Goal: Task Accomplishment & Management: Use online tool/utility

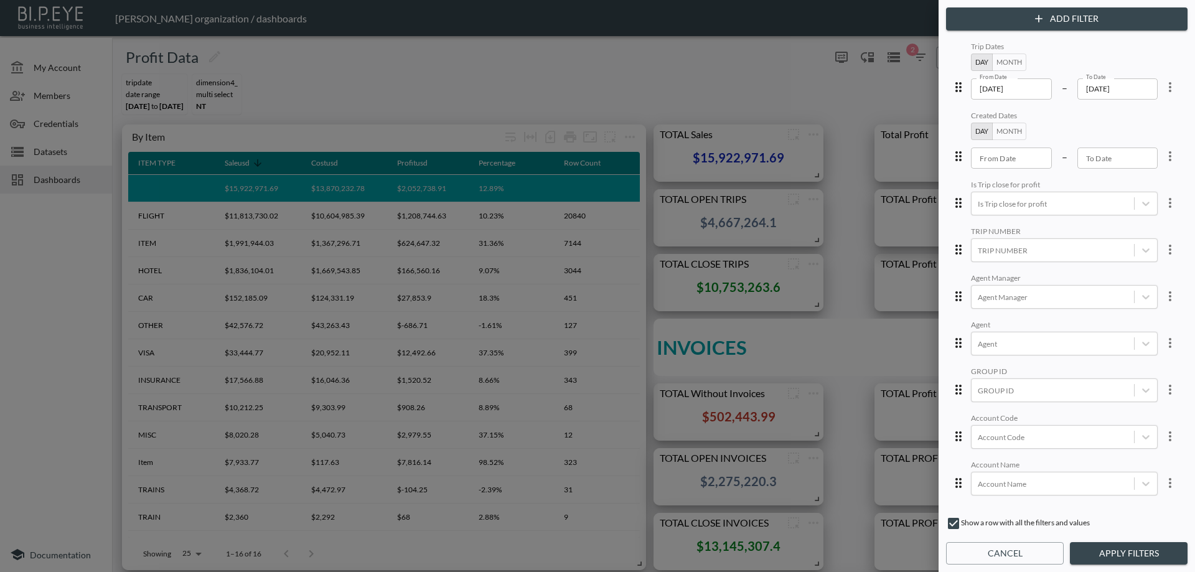
scroll to position [311, 0]
click at [989, 565] on div "Add Filter Trip Dates Day Month From Date [DATE] From Date – To Date [DATE] To …" at bounding box center [1067, 286] width 256 height 572
drag, startPoint x: 985, startPoint y: 557, endPoint x: 956, endPoint y: 531, distance: 39.2
click at [984, 556] on button "Cancel" at bounding box center [1005, 553] width 118 height 23
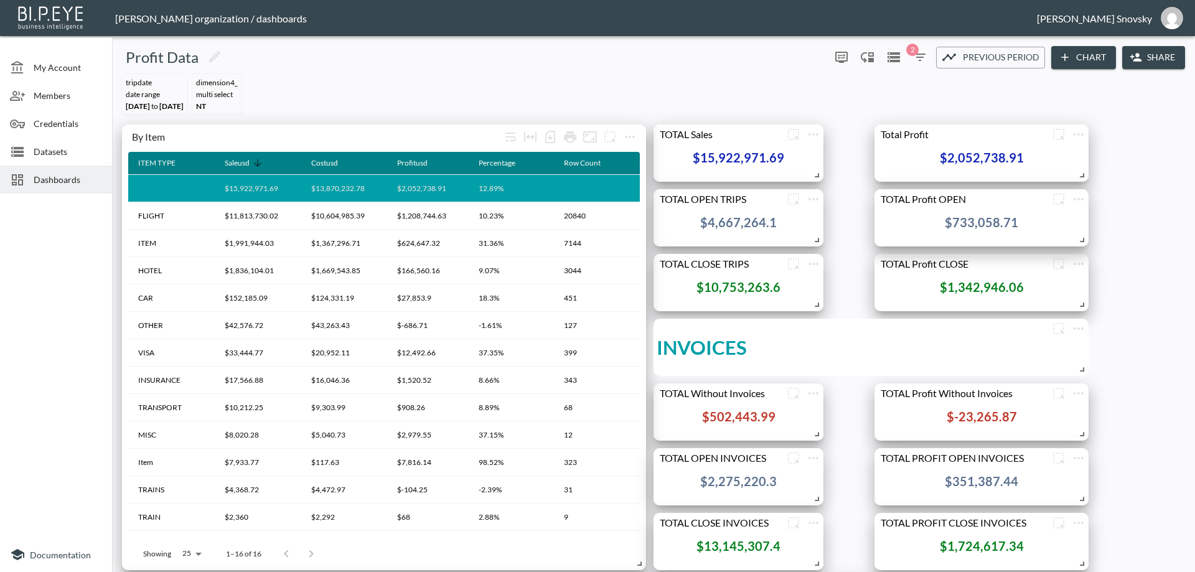
click at [53, 176] on span "Dashboards" at bounding box center [68, 179] width 68 height 13
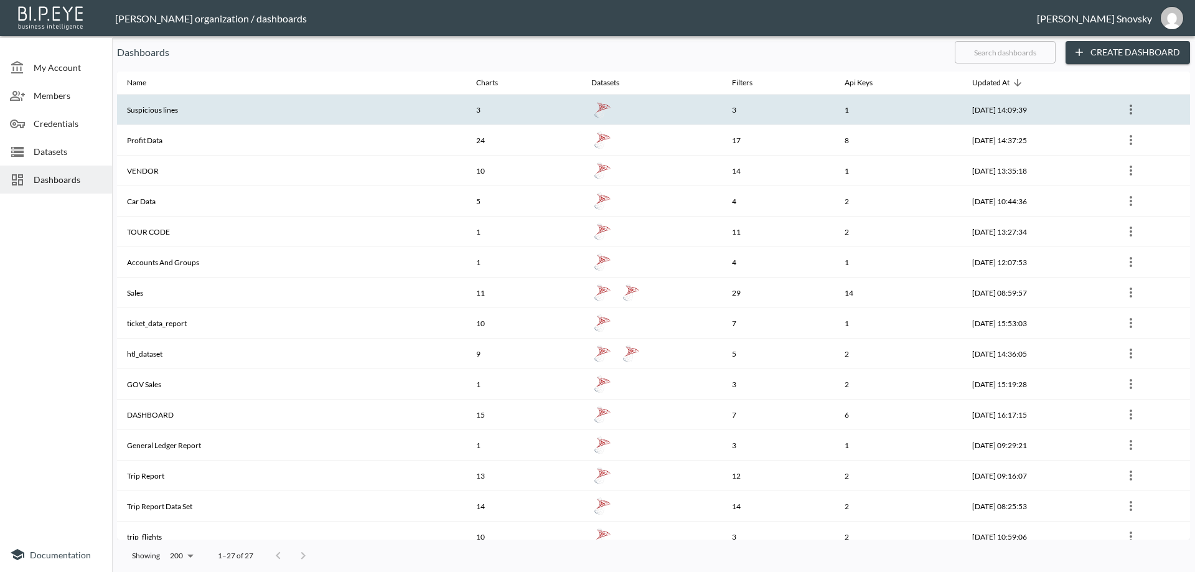
click at [150, 103] on th "Suspicious lines" at bounding box center [291, 110] width 349 height 30
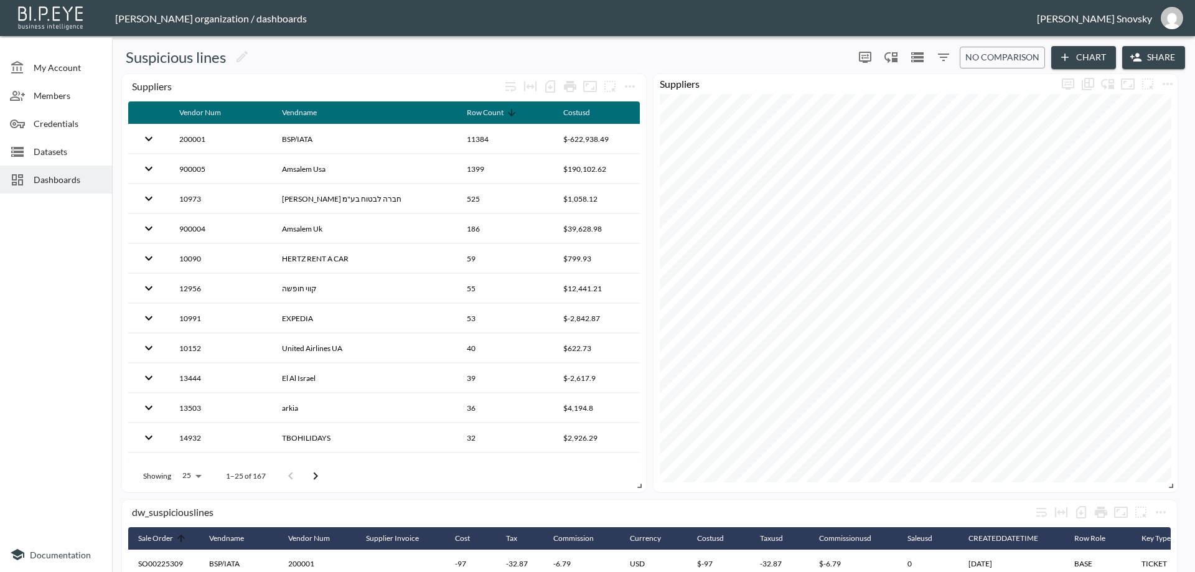
click at [1183, 340] on div "dw_suspiciouslines Sale Order Vendname Vendor Num Supplier Invoice Cost Tax Com…" at bounding box center [653, 466] width 1073 height 794
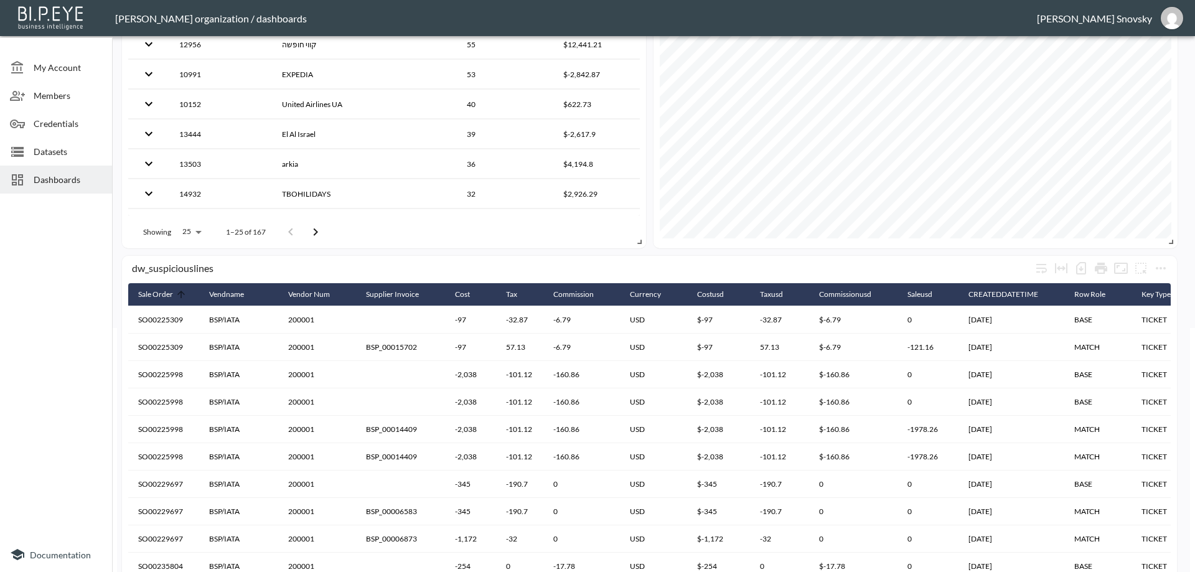
scroll to position [249, 0]
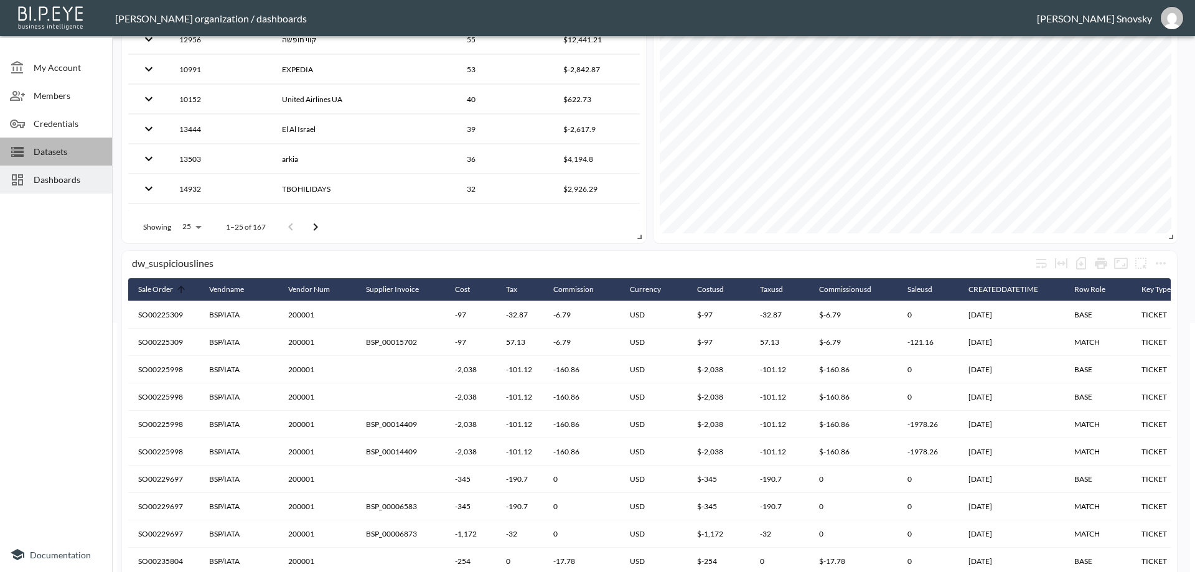
click at [52, 151] on span "Datasets" at bounding box center [68, 151] width 68 height 13
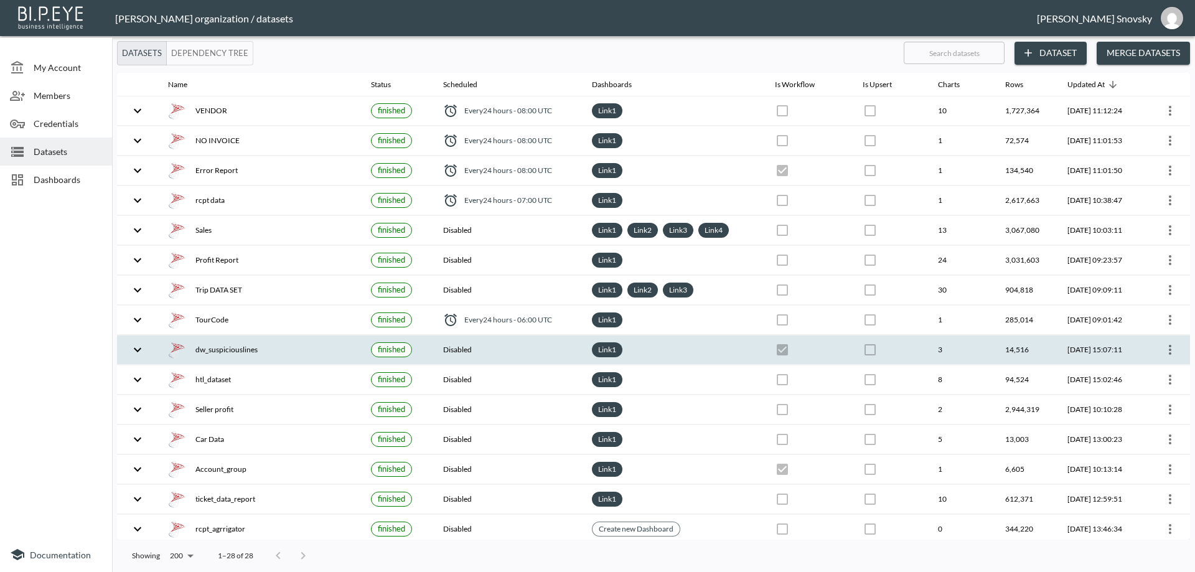
click at [250, 351] on div "dw_suspiciouslines" at bounding box center [259, 349] width 183 height 17
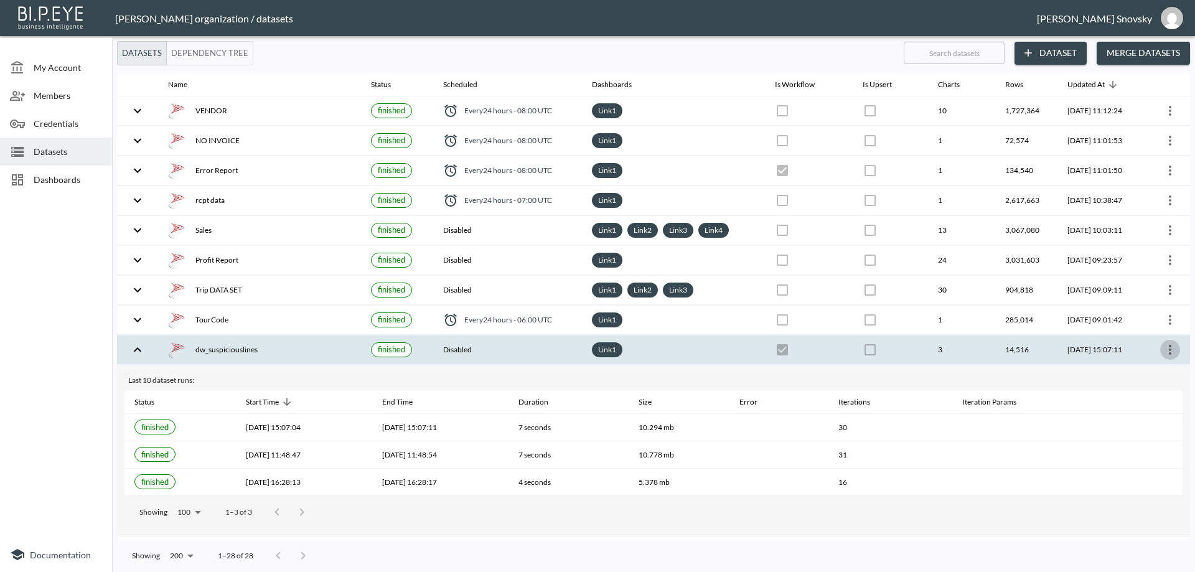
click at [1169, 354] on icon "more" at bounding box center [1170, 349] width 15 height 15
click at [1148, 378] on p "Edit Data Pipeline" at bounding box center [1132, 374] width 77 height 15
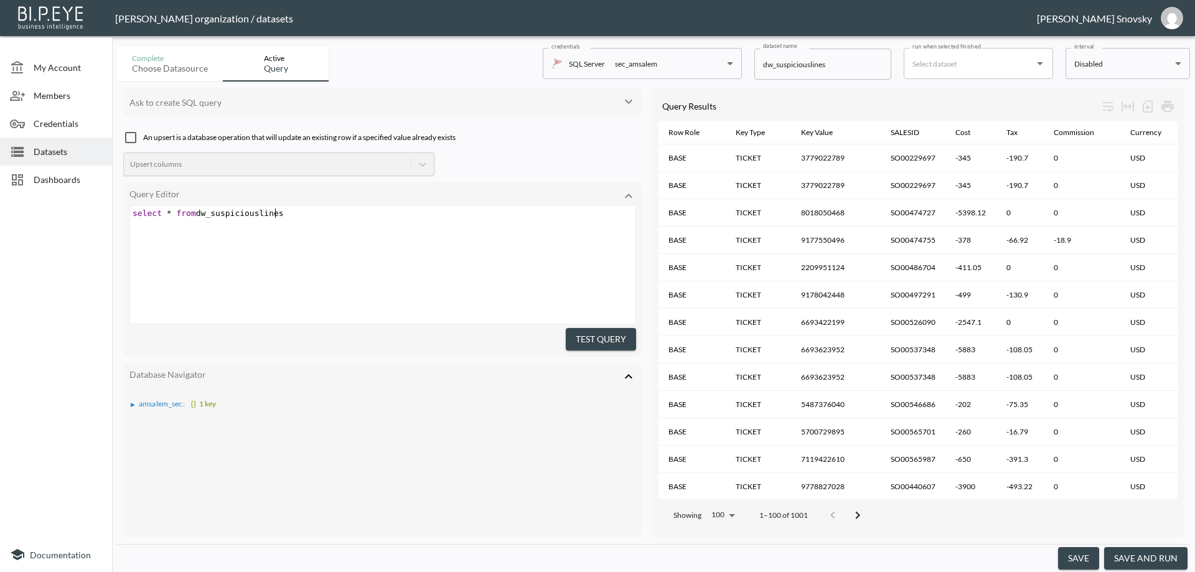
click at [321, 217] on pre "select * from dw_suspiciouslines" at bounding box center [384, 213] width 509 height 9
type textarea "םרגקר נט"
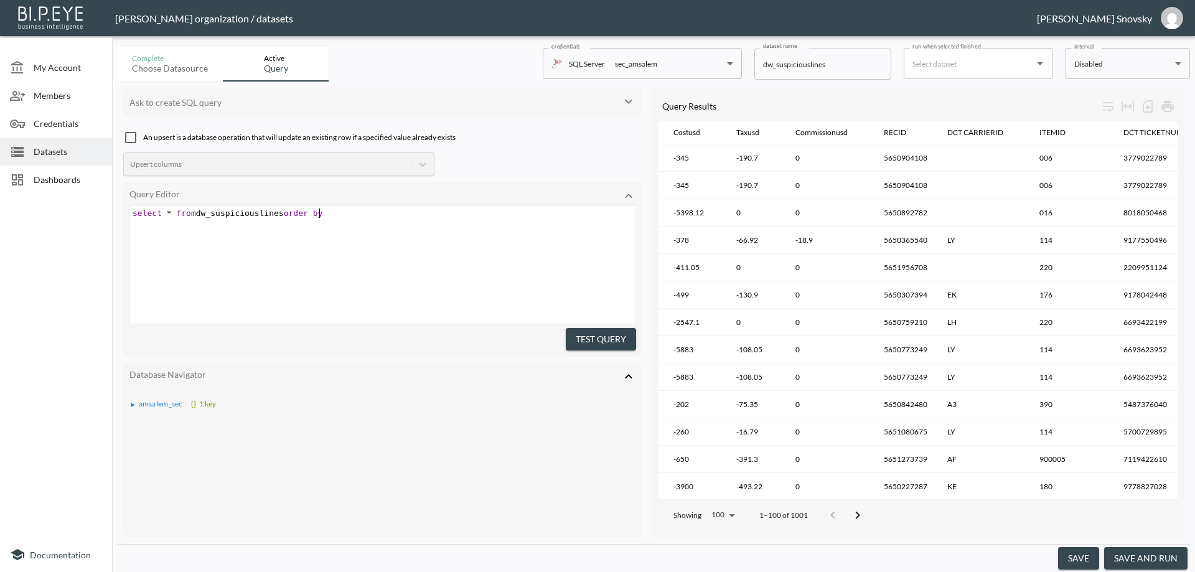
scroll to position [0, 553]
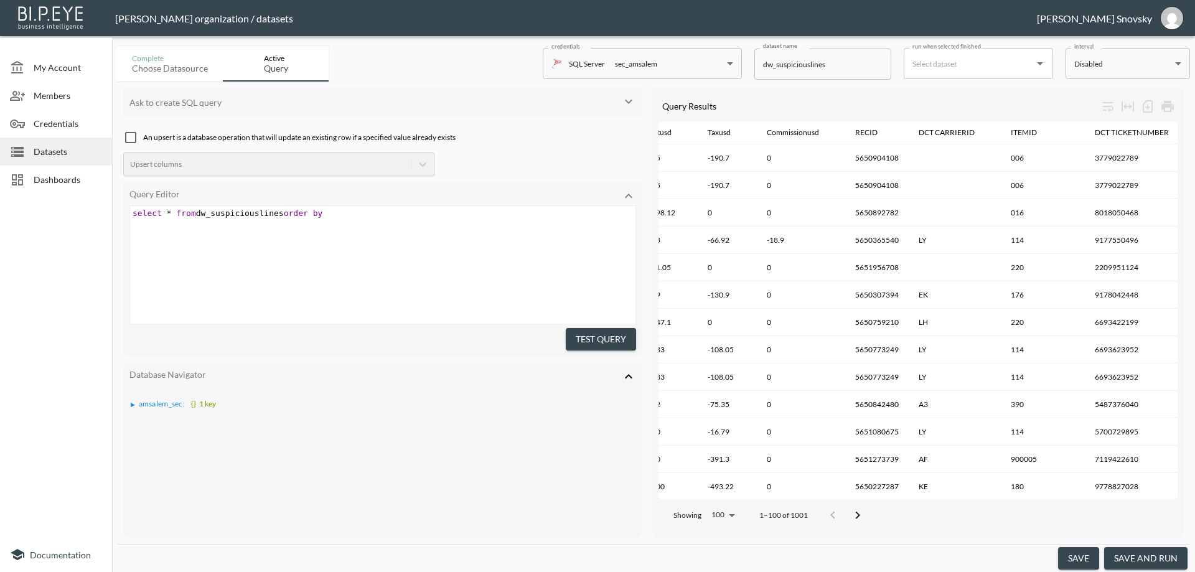
type textarea "order by []"
type textarea "name"
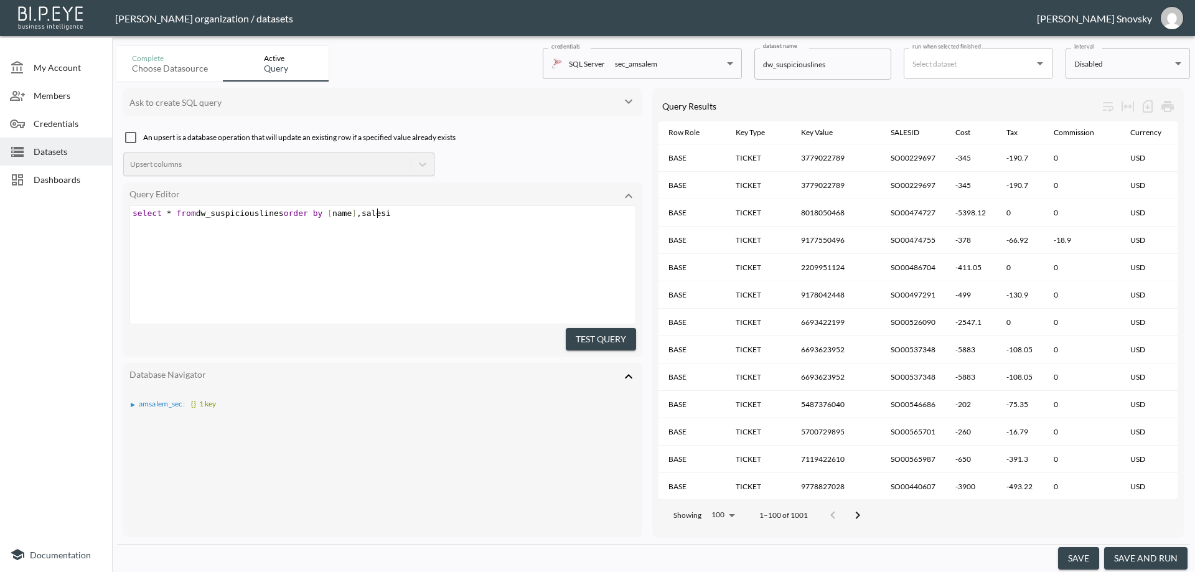
scroll to position [0, 36]
type textarea ",salesid"
click at [583, 344] on button "Test Query" at bounding box center [601, 339] width 70 height 23
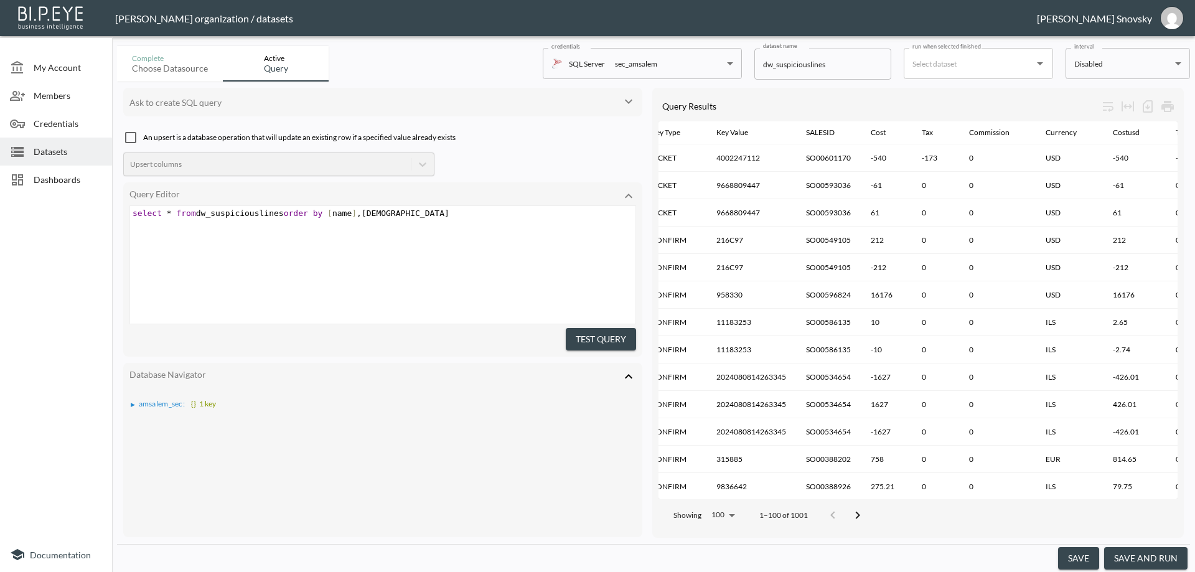
scroll to position [0, 0]
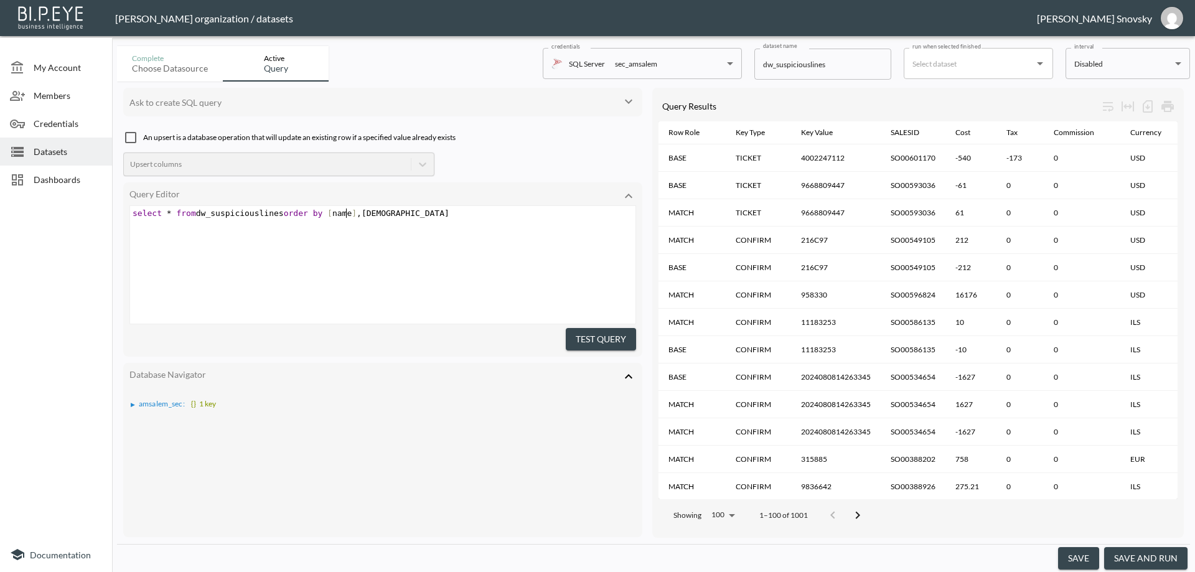
click at [357, 215] on span "," at bounding box center [359, 213] width 5 height 9
type textarea "desc"
click at [601, 339] on button "Test Query" at bounding box center [601, 339] width 70 height 23
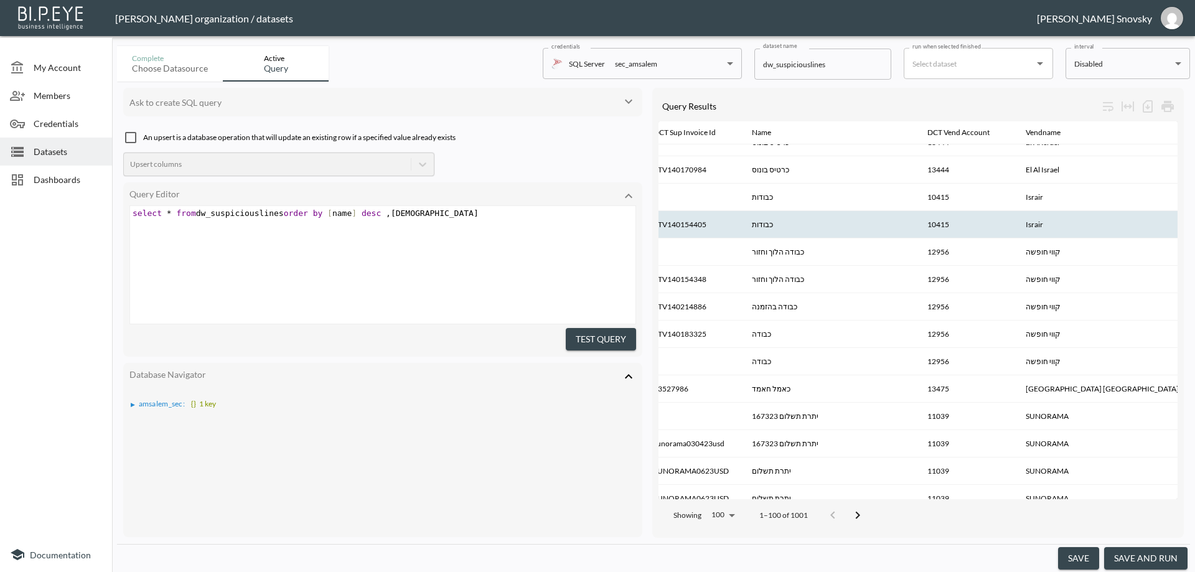
scroll to position [622, 1270]
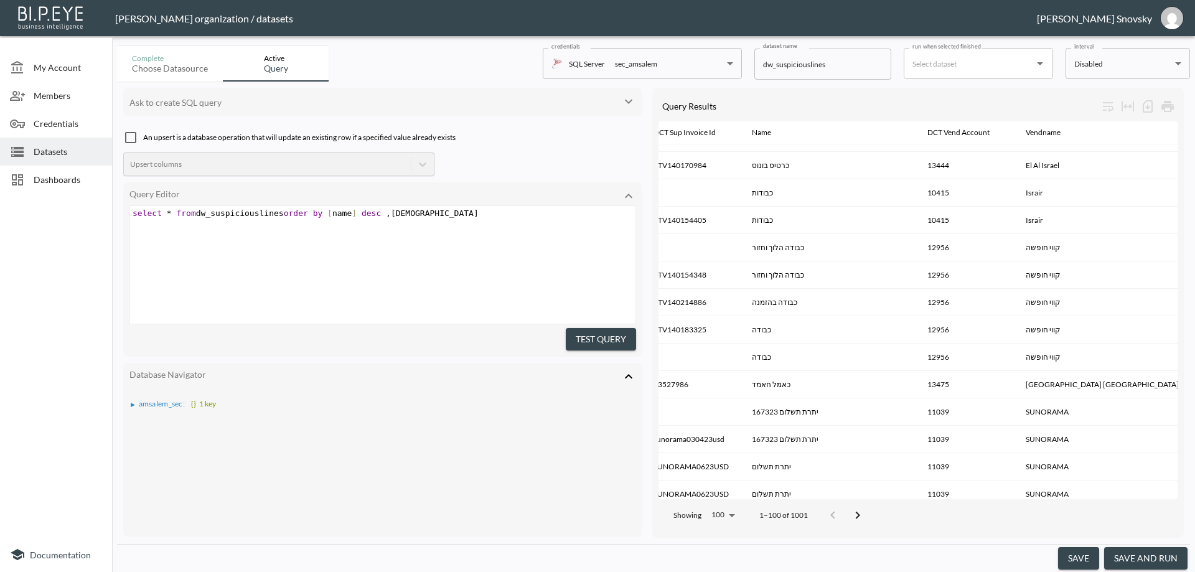
click at [1133, 556] on button "save and run" at bounding box center [1145, 558] width 83 height 23
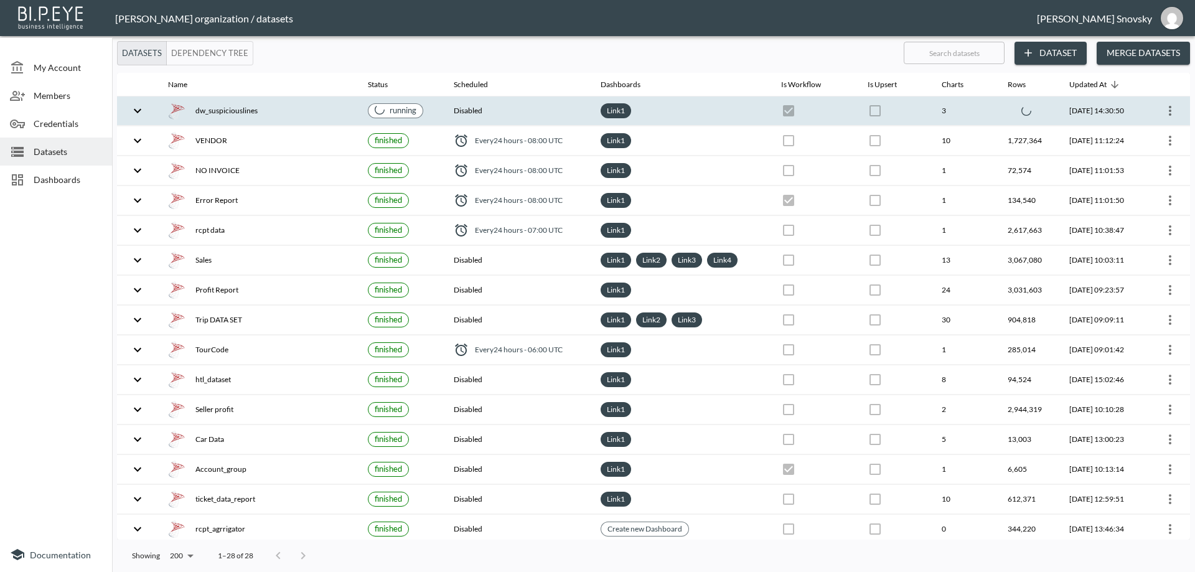
click at [288, 115] on div "dw_suspiciouslines" at bounding box center [258, 110] width 180 height 17
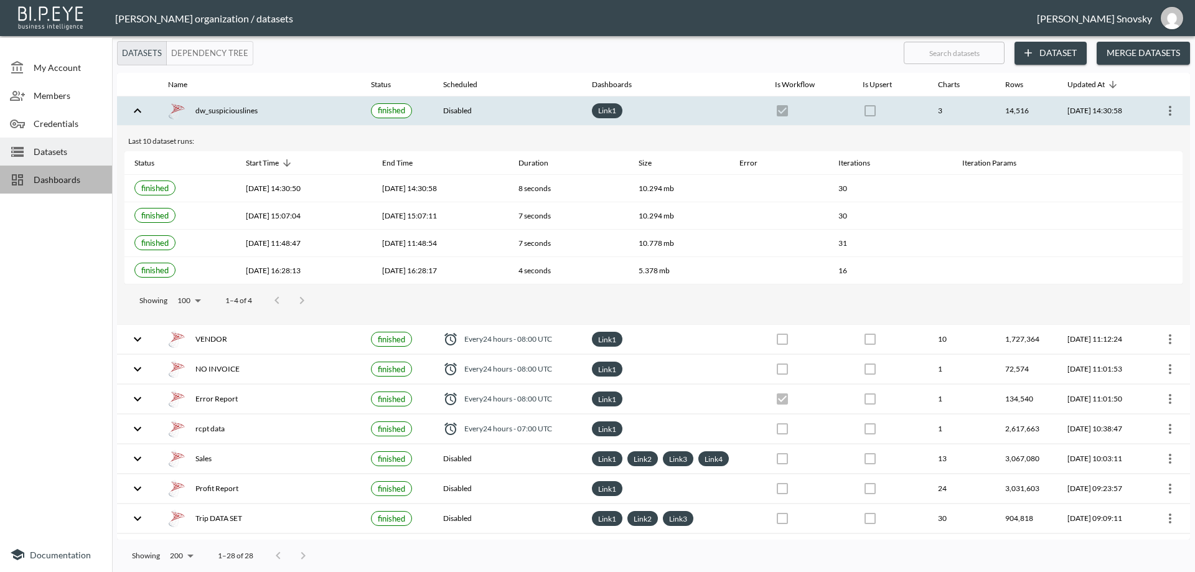
click at [27, 178] on div at bounding box center [22, 179] width 24 height 15
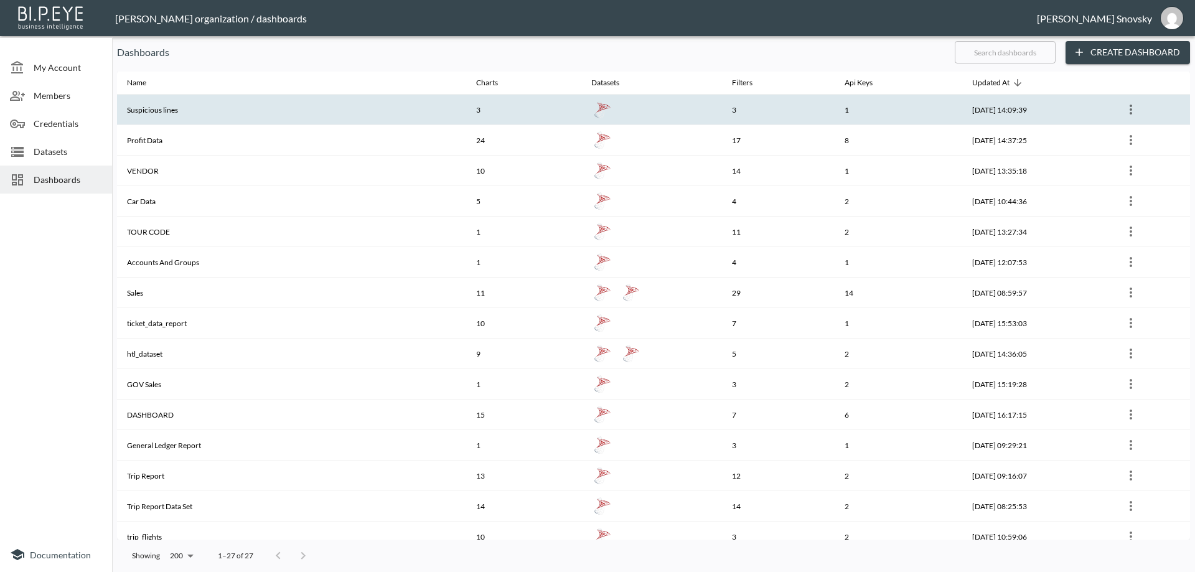
click at [161, 113] on th "Suspicious lines" at bounding box center [291, 110] width 349 height 30
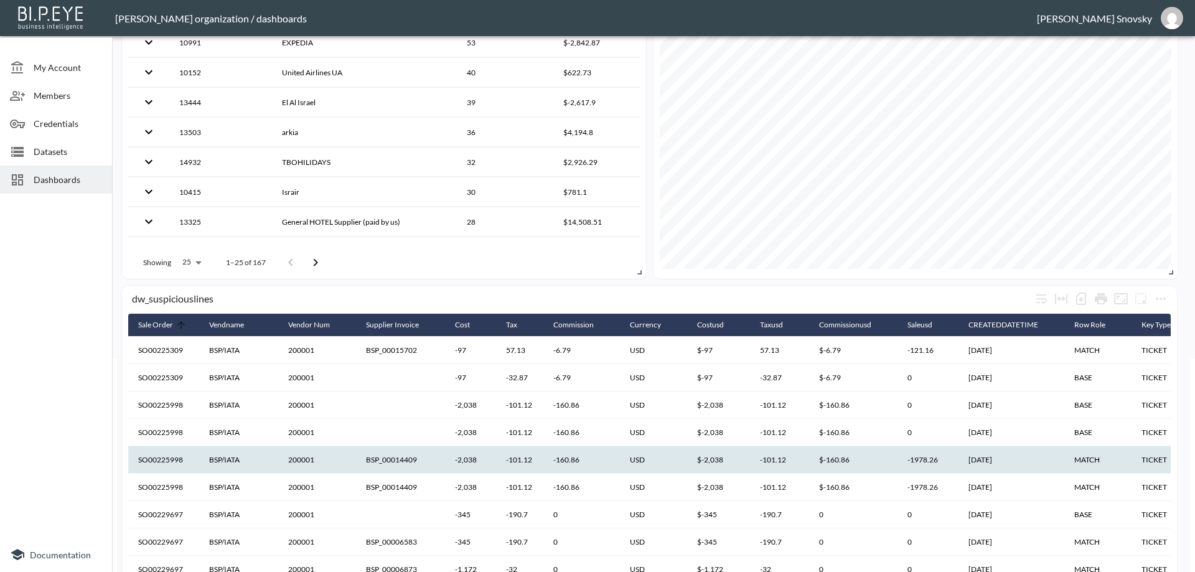
scroll to position [234, 0]
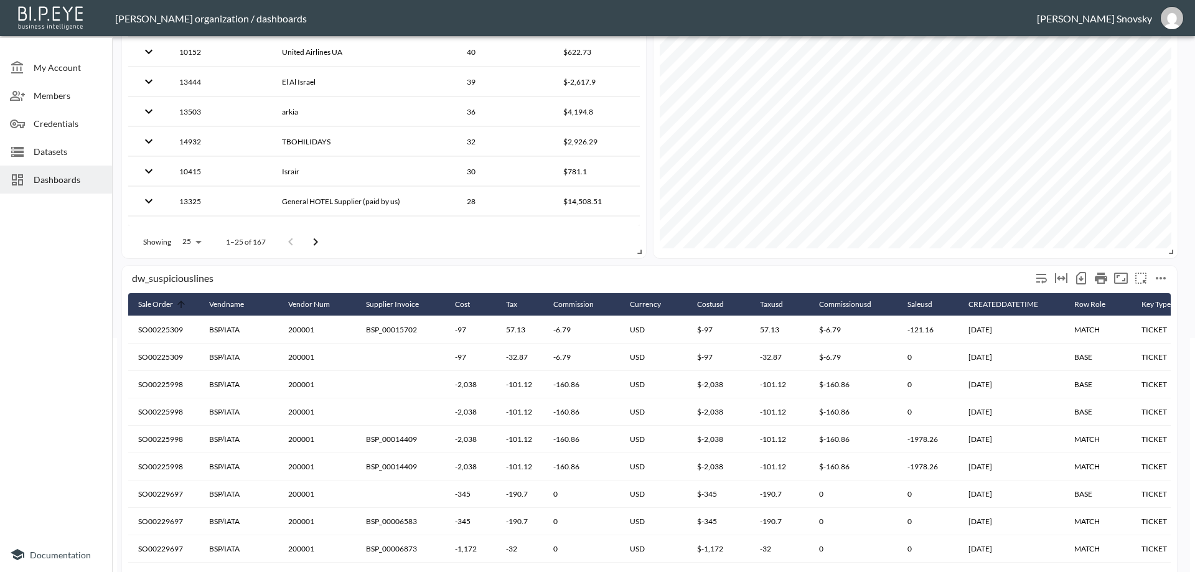
click at [1158, 276] on icon "more" at bounding box center [1160, 278] width 15 height 15
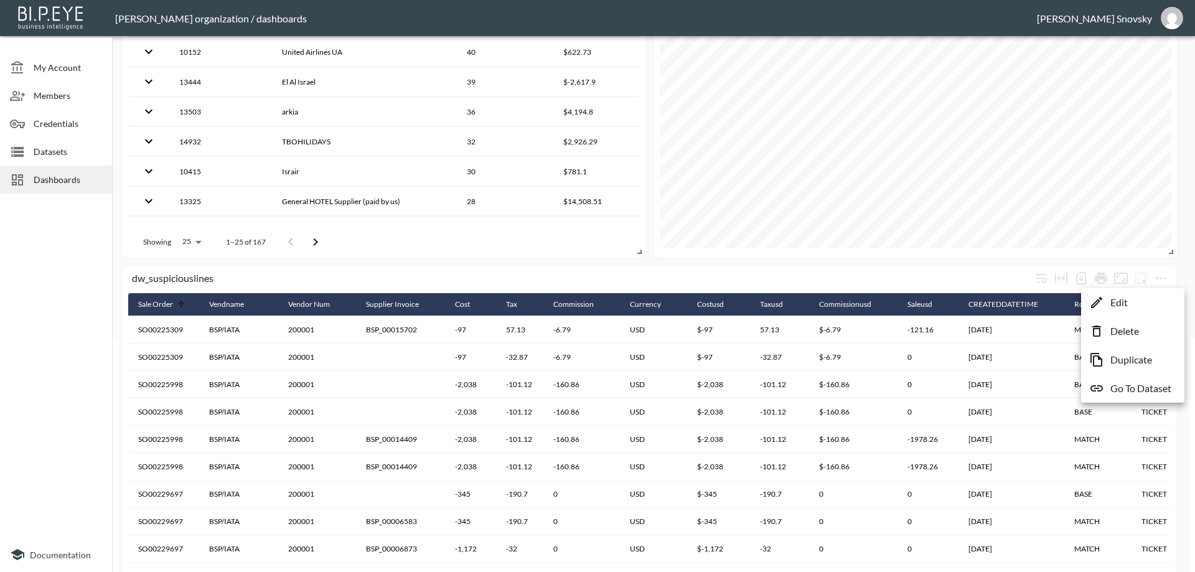
click at [1144, 298] on li "Edit" at bounding box center [1132, 302] width 97 height 22
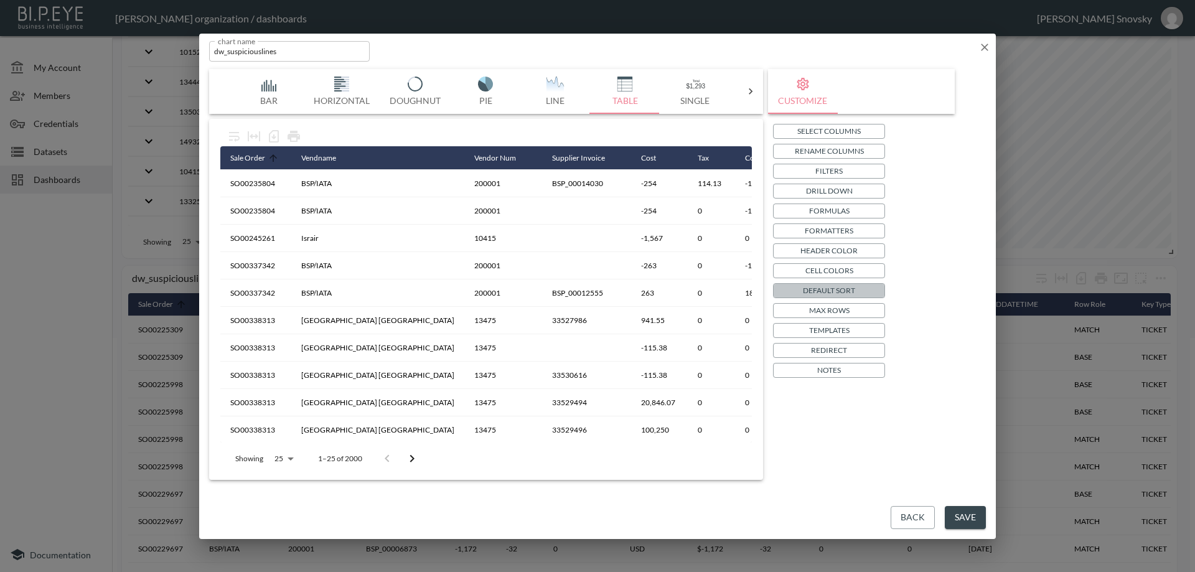
click at [825, 291] on p "Default Sort" at bounding box center [829, 290] width 52 height 13
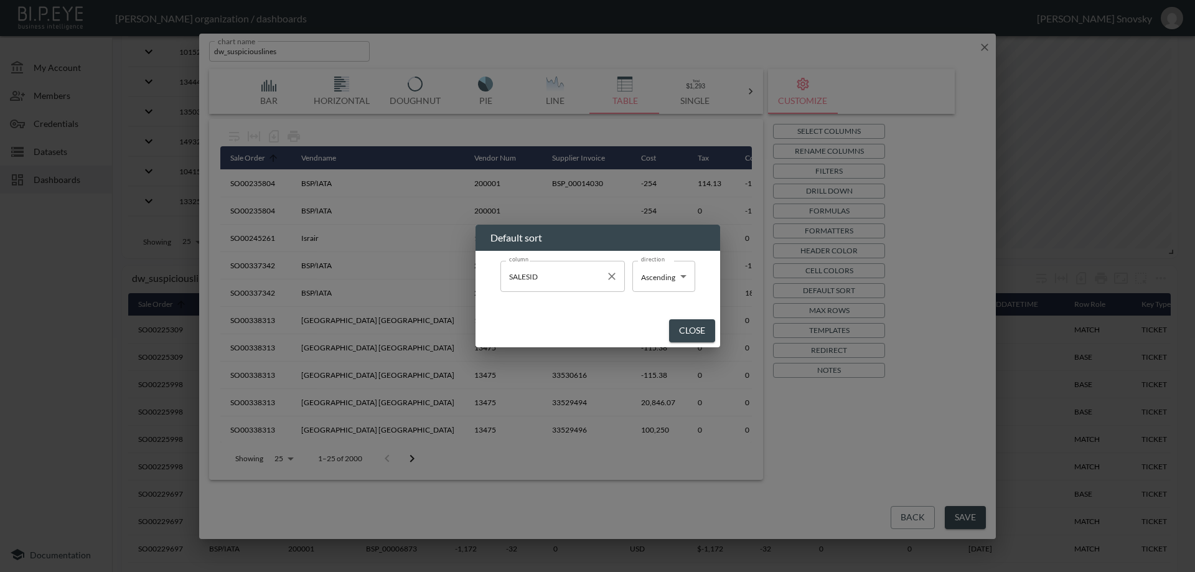
click at [550, 272] on input "SALESID" at bounding box center [553, 276] width 95 height 20
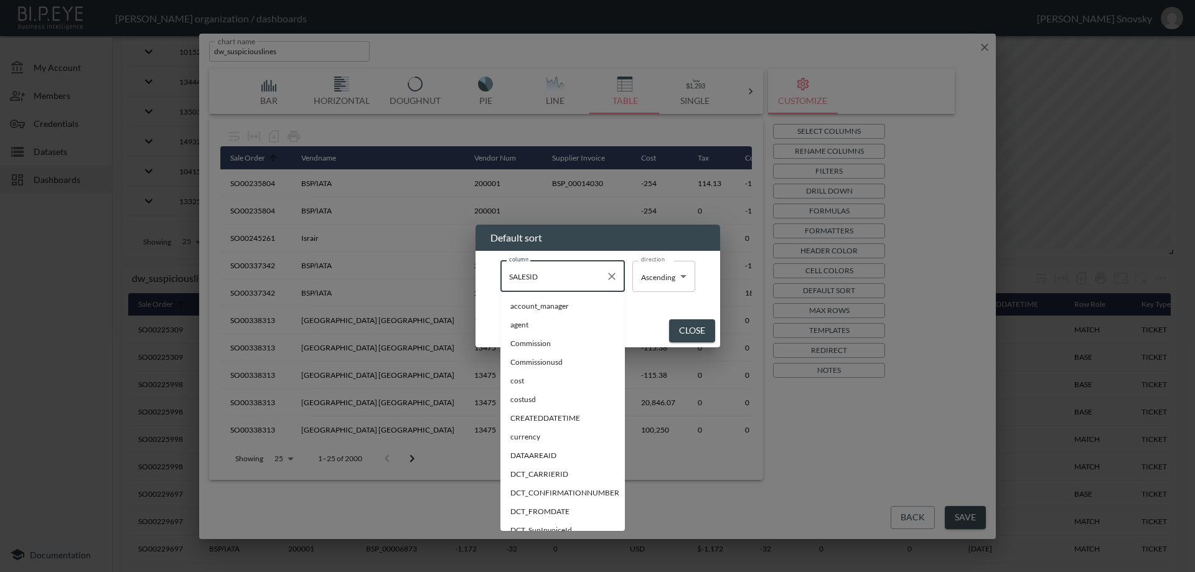
scroll to position [233, 0]
click at [611, 278] on icon "Clear" at bounding box center [611, 276] width 7 height 7
click at [673, 306] on div "column column direction Ascending Ascending direction" at bounding box center [598, 282] width 245 height 63
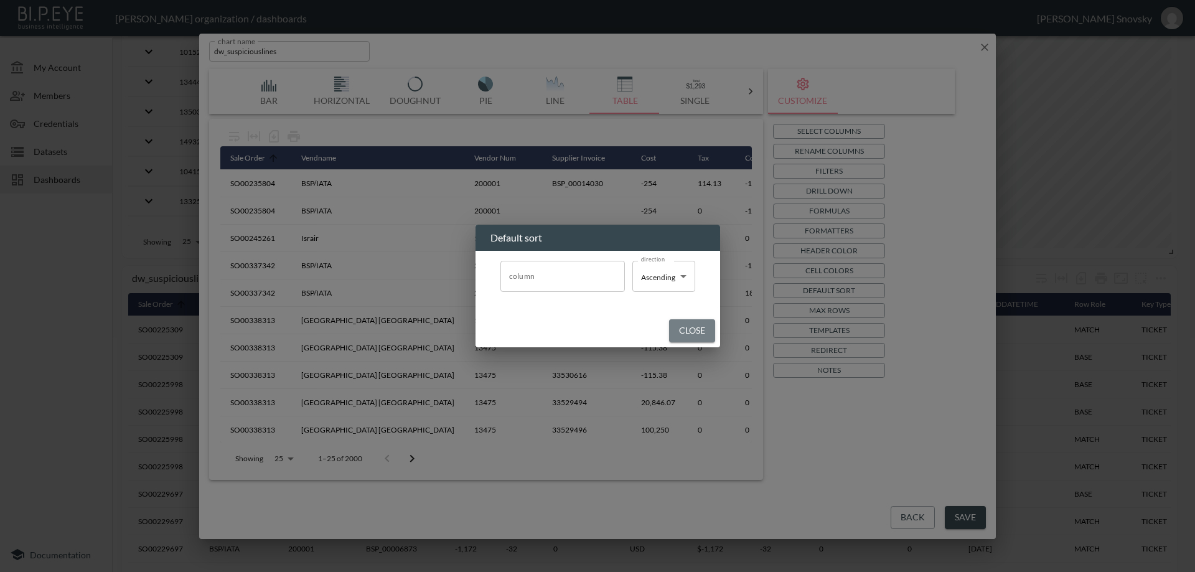
click at [683, 321] on button "Close" at bounding box center [692, 330] width 46 height 23
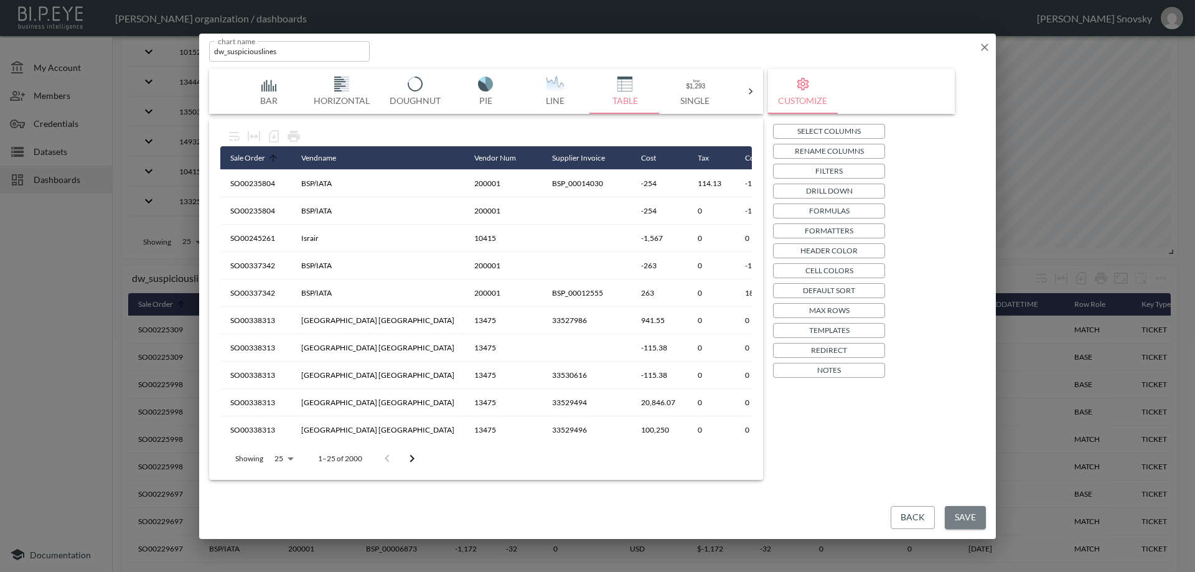
click at [965, 520] on button "Save" at bounding box center [965, 517] width 41 height 23
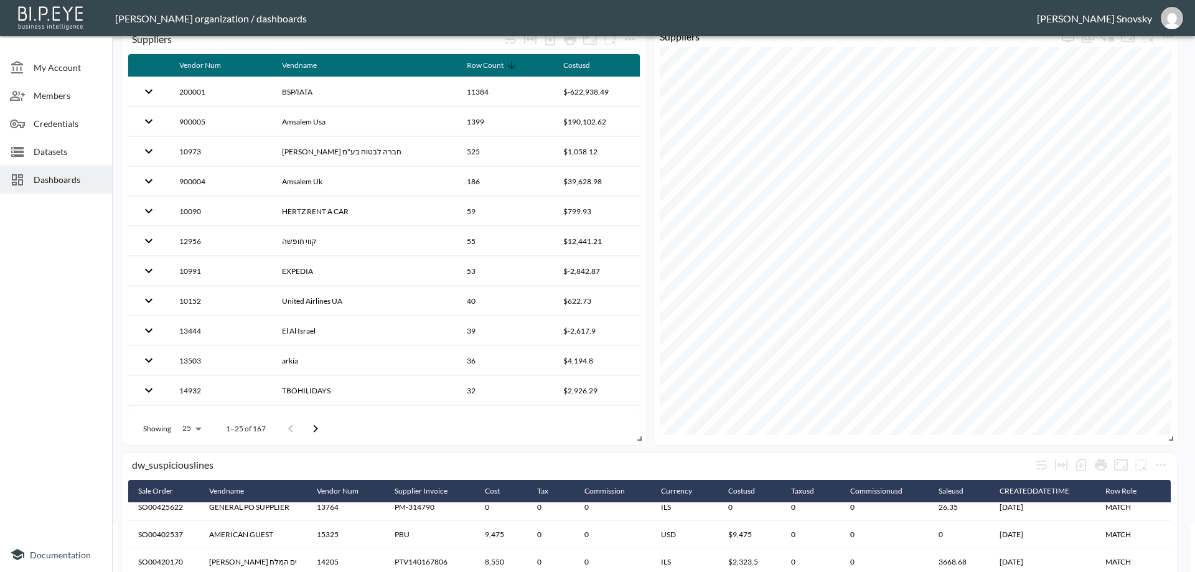
click at [52, 154] on span "Datasets" at bounding box center [68, 151] width 68 height 13
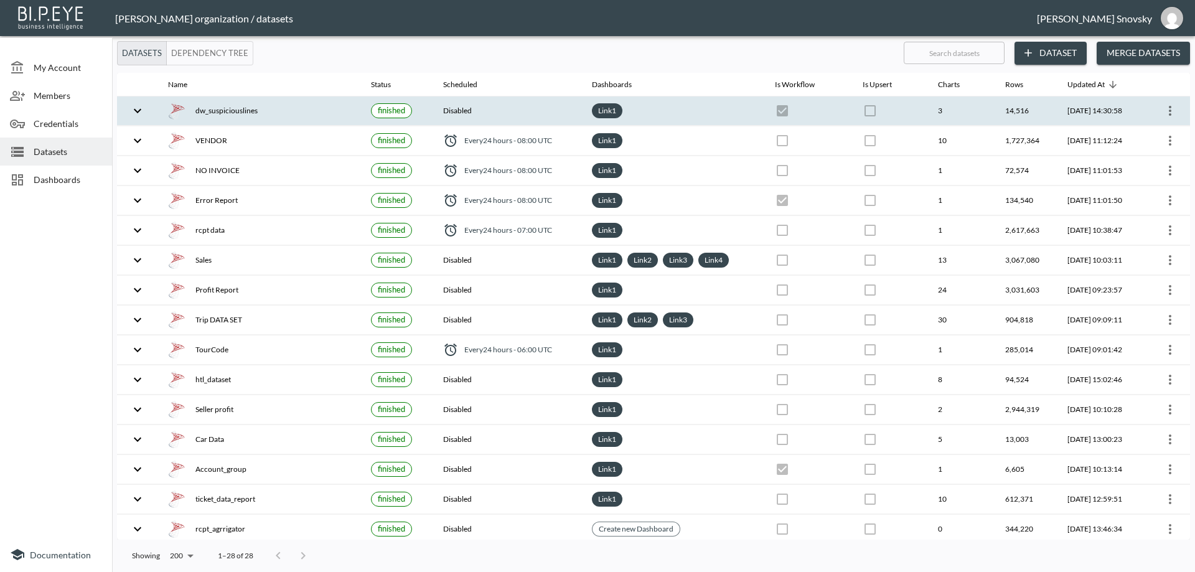
click at [224, 110] on div "dw_suspiciouslines" at bounding box center [259, 110] width 183 height 17
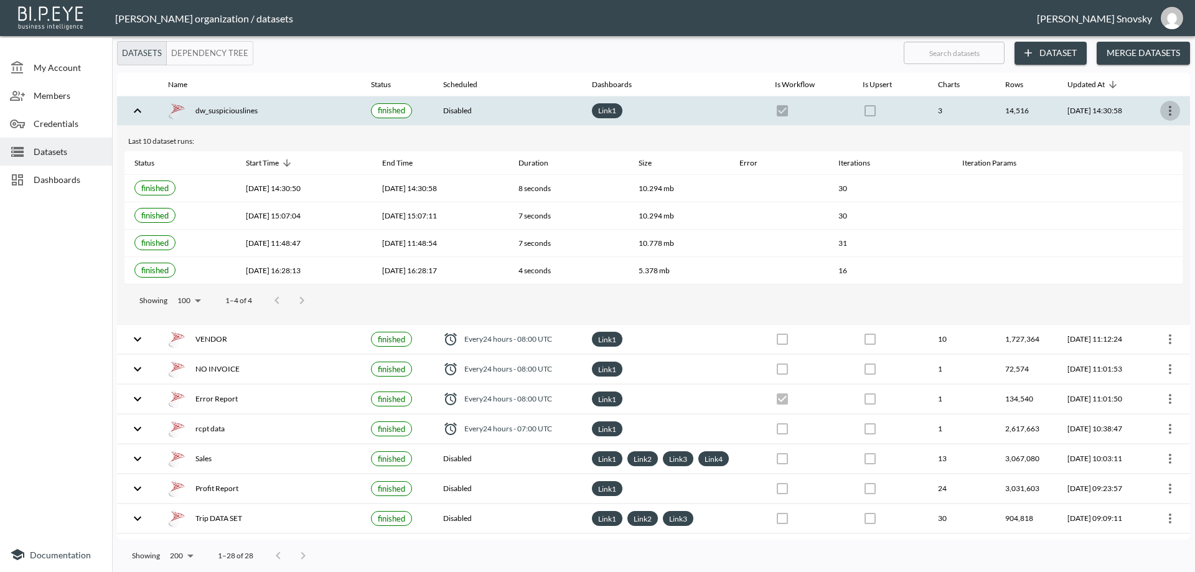
click at [1163, 108] on icon "more" at bounding box center [1170, 110] width 15 height 15
click at [1133, 139] on p "Edit Data Pipeline" at bounding box center [1132, 135] width 77 height 15
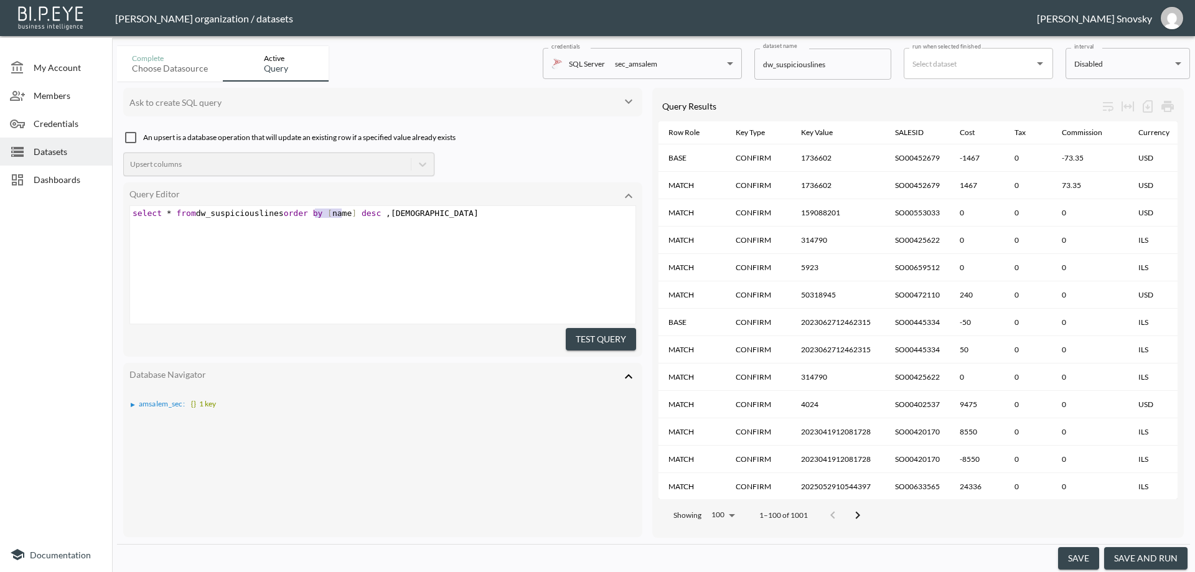
type textarea "[name]"
drag, startPoint x: 317, startPoint y: 210, endPoint x: 349, endPoint y: 210, distance: 32.4
click at [349, 210] on span "select * from dw_suspiciouslines order by [ name ] desc , salesid" at bounding box center [306, 213] width 346 height 9
type textarea "ven"
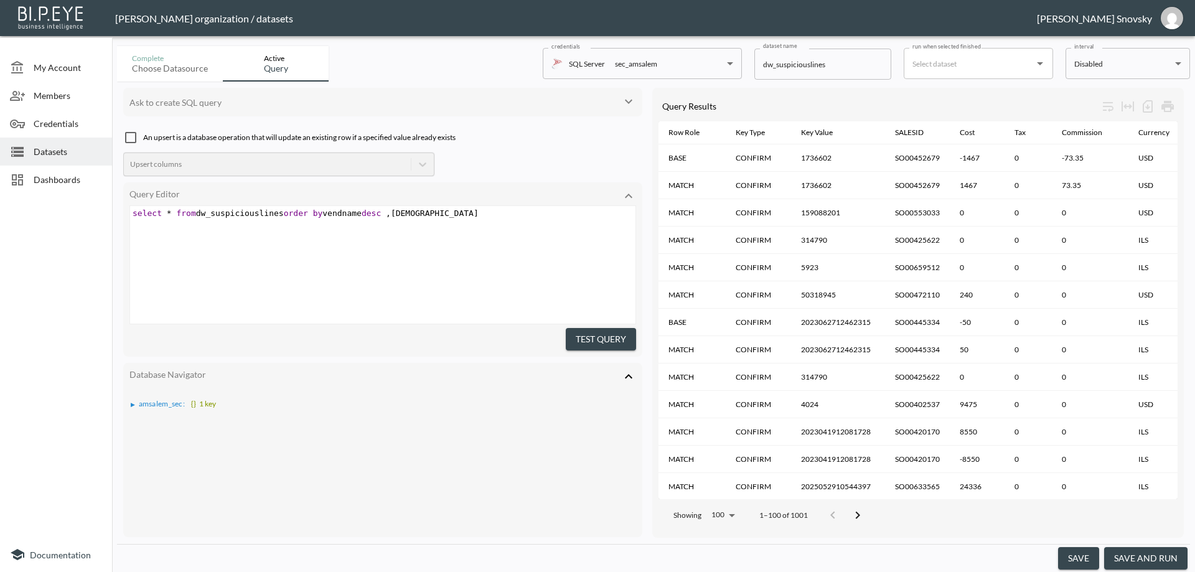
click at [603, 336] on button "Test Query" at bounding box center [601, 339] width 70 height 23
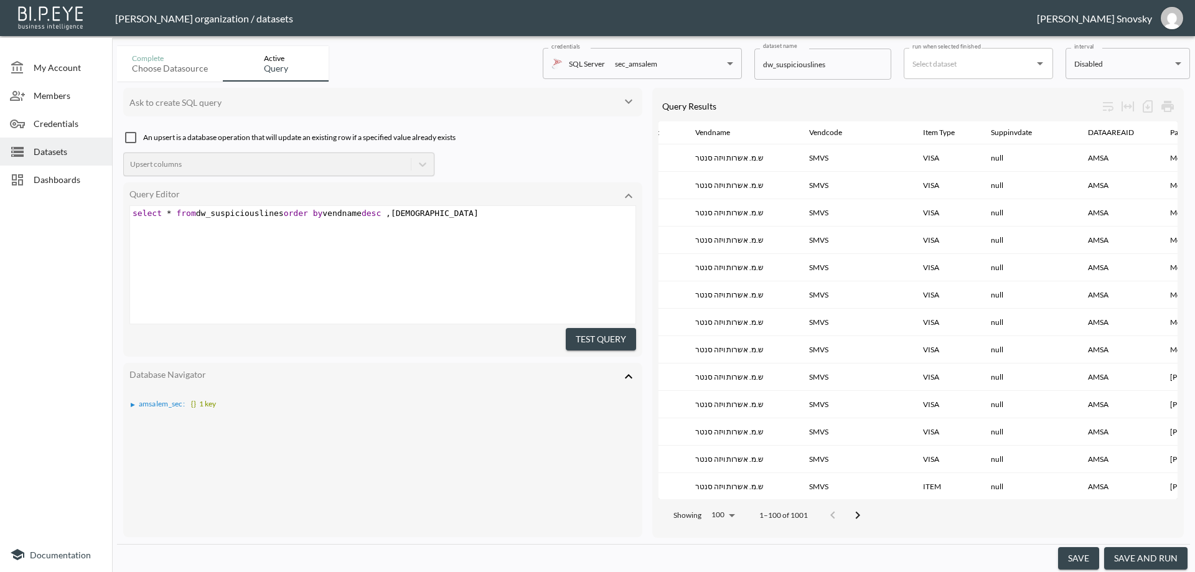
scroll to position [0, 1608]
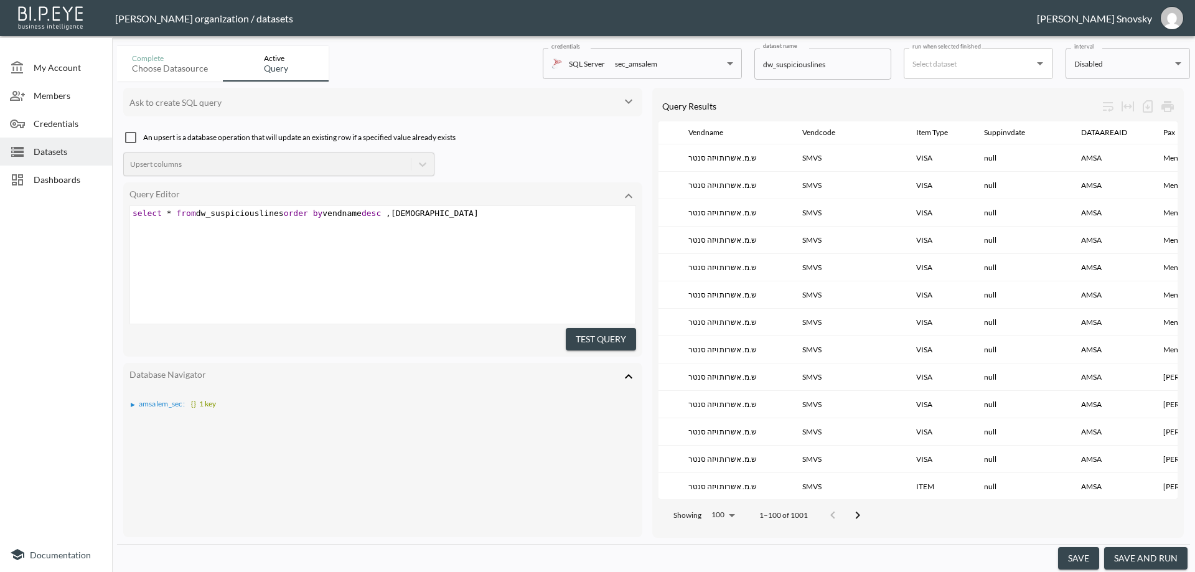
click at [1157, 559] on button "save and run" at bounding box center [1145, 558] width 83 height 23
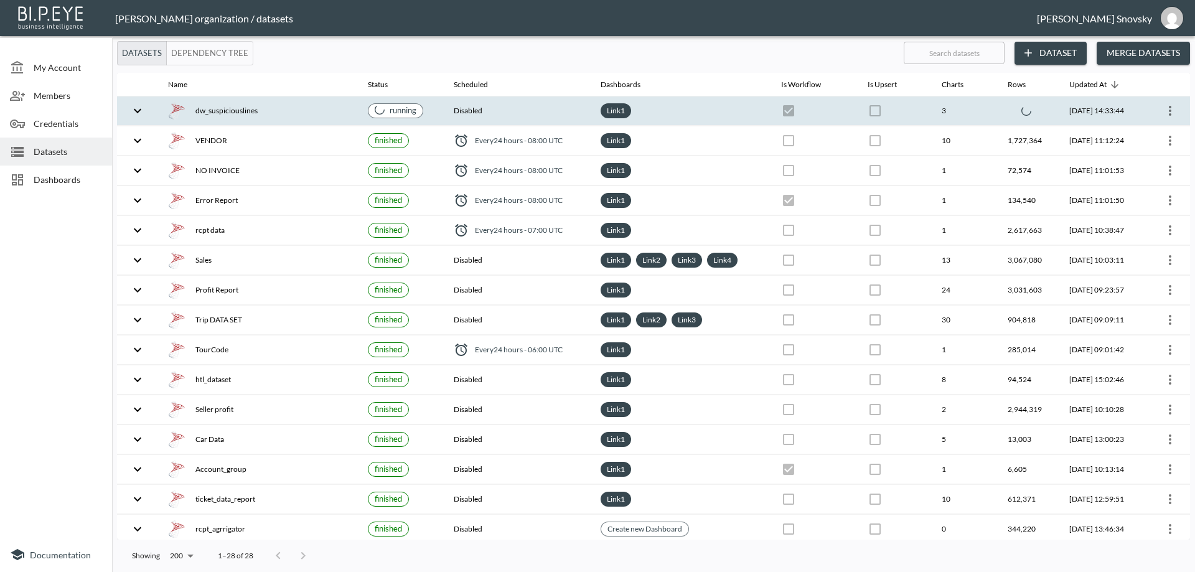
click at [281, 107] on div "dw_suspiciouslines" at bounding box center [258, 110] width 180 height 17
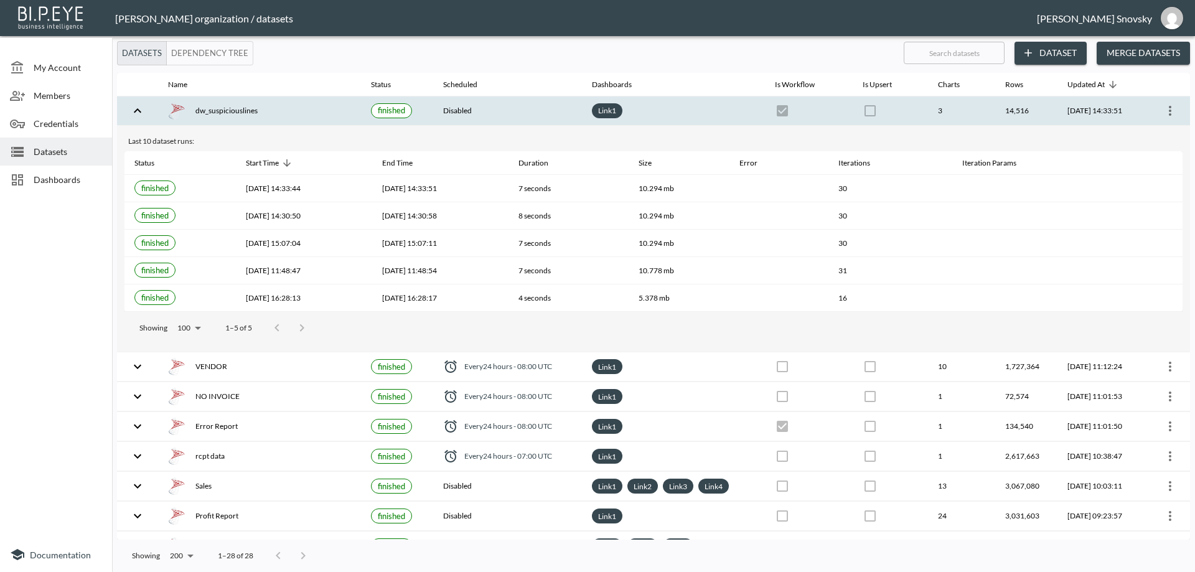
click at [58, 184] on span "Dashboards" at bounding box center [68, 179] width 68 height 13
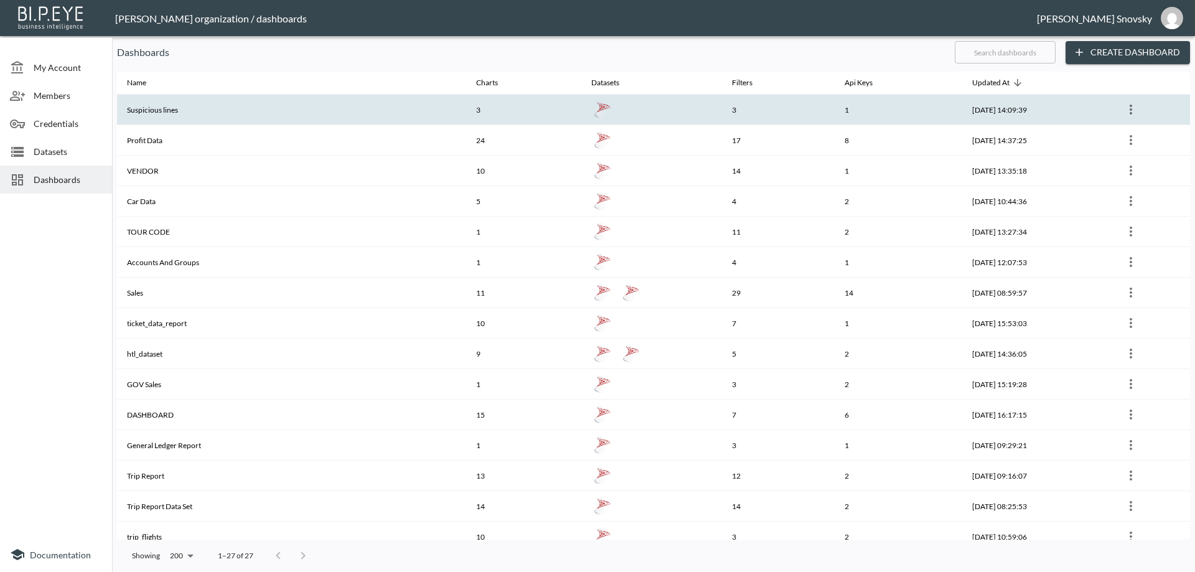
click at [161, 116] on th "Suspicious lines" at bounding box center [291, 110] width 349 height 30
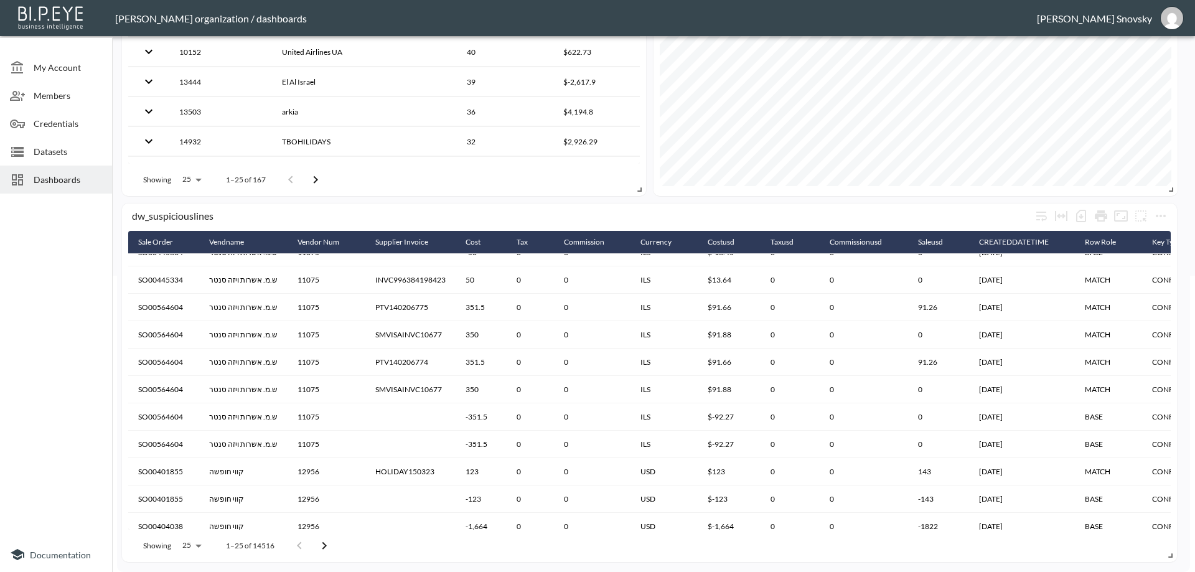
scroll to position [415, 0]
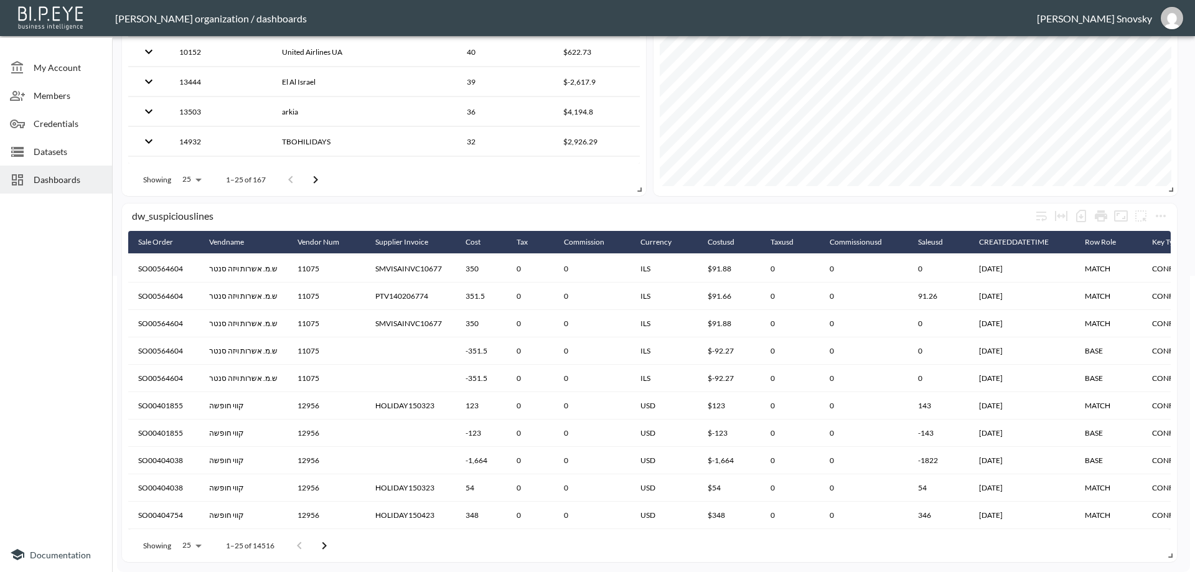
click at [201, 545] on body "BI.P.EYE, Interactive Analytics Dashboards - app [PERSON_NAME] organization / d…" at bounding box center [597, 286] width 1195 height 572
click at [200, 544] on li "10000" at bounding box center [191, 546] width 48 height 22
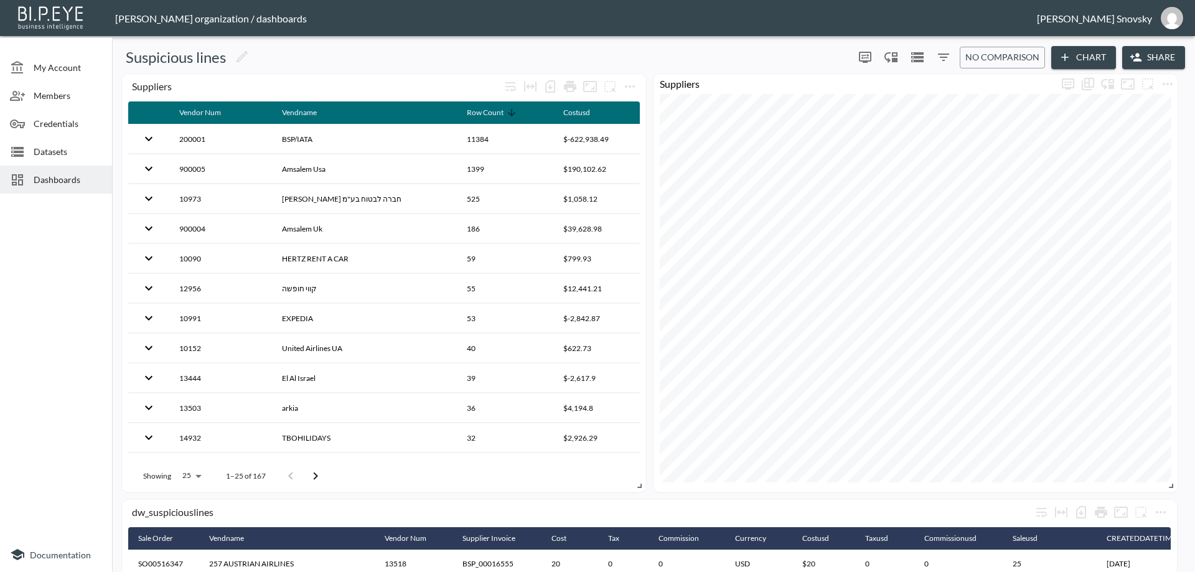
scroll to position [13424, 0]
